Goal: Find specific page/section: Find specific page/section

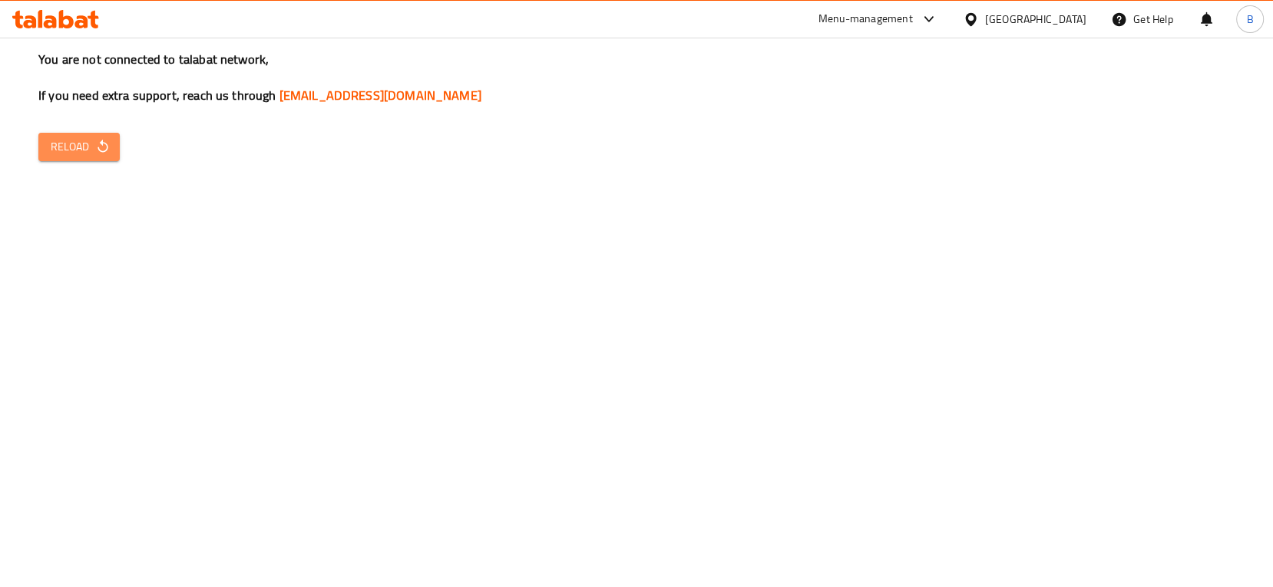
click at [96, 154] on span "Reload" at bounding box center [79, 146] width 57 height 19
click at [458, 309] on div "You are not connected to talabat network, If you need extra support, reach us t…" at bounding box center [636, 293] width 1273 height 587
click at [71, 157] on button "Reload" at bounding box center [78, 147] width 81 height 28
click at [448, 169] on div "You are not connected to talabat network, If you need extra support, reach us t…" at bounding box center [636, 293] width 1273 height 587
drag, startPoint x: 466, startPoint y: 98, endPoint x: 273, endPoint y: 90, distance: 192.9
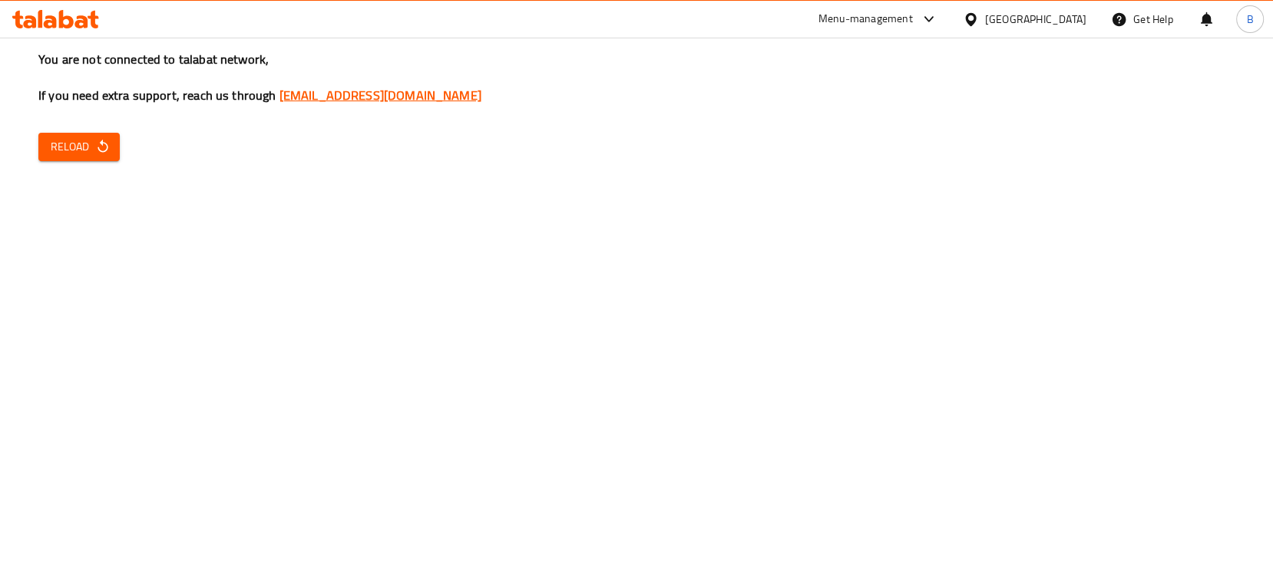
click at [273, 90] on h3 "You are not connected to talabat network, If you need extra support, reach us t…" at bounding box center [636, 78] width 1196 height 54
copy link "[EMAIL_ADDRESS][DOMAIN_NAME]"
drag, startPoint x: 172, startPoint y: 286, endPoint x: 111, endPoint y: 15, distance: 278.0
click at [172, 286] on div "You are not connected to talabat network, If you need extra support, reach us t…" at bounding box center [636, 293] width 1273 height 587
click at [84, 148] on span "Reload" at bounding box center [79, 146] width 57 height 19
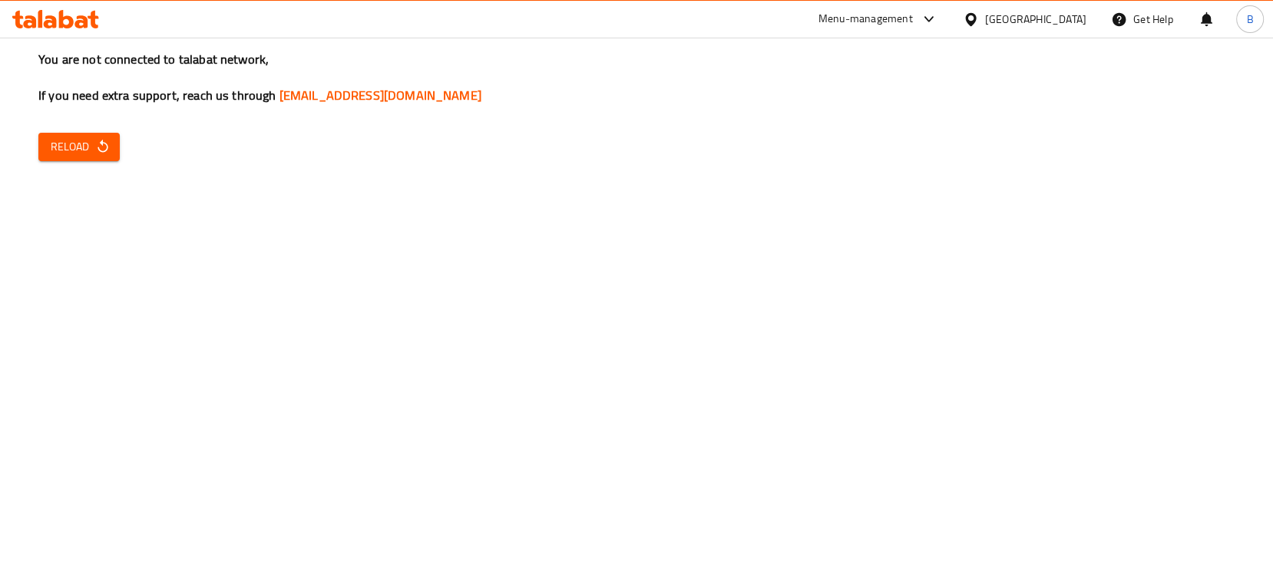
click at [913, 23] on div "Menu-management" at bounding box center [866, 19] width 94 height 18
click at [903, 161] on div "Restaurant-Management" at bounding box center [856, 168] width 121 height 17
